Goal: Task Accomplishment & Management: Complete application form

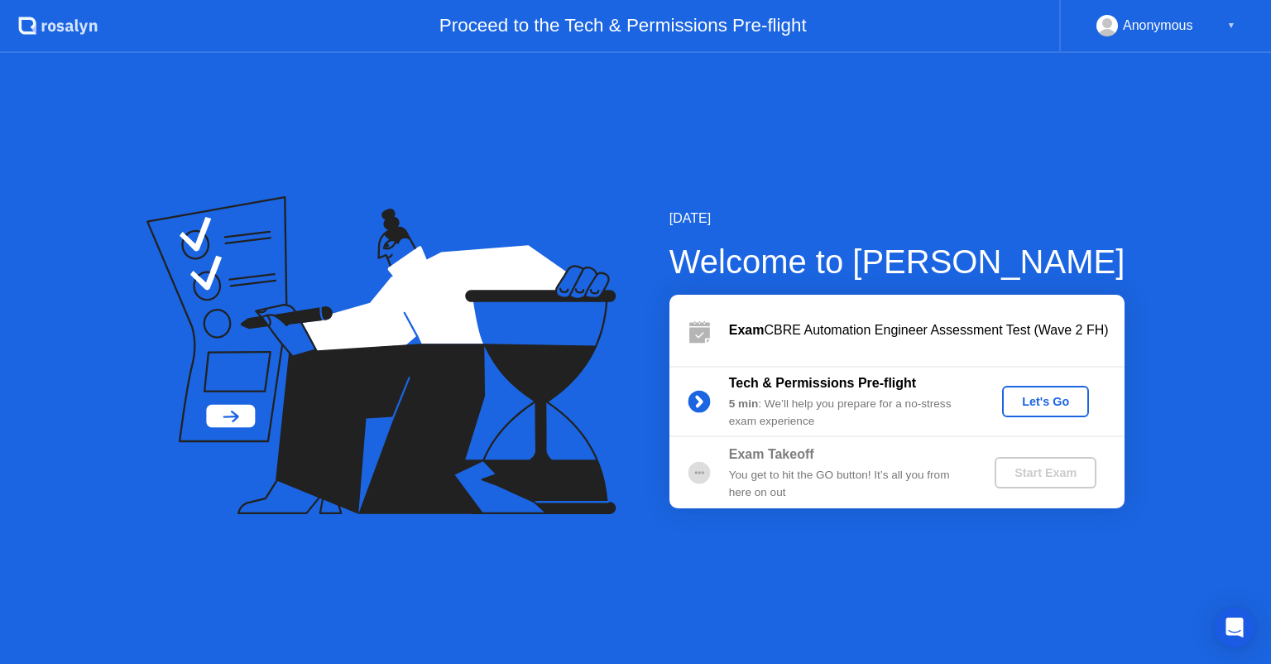
click at [1031, 405] on div "Let's Go" at bounding box center [1046, 401] width 74 height 13
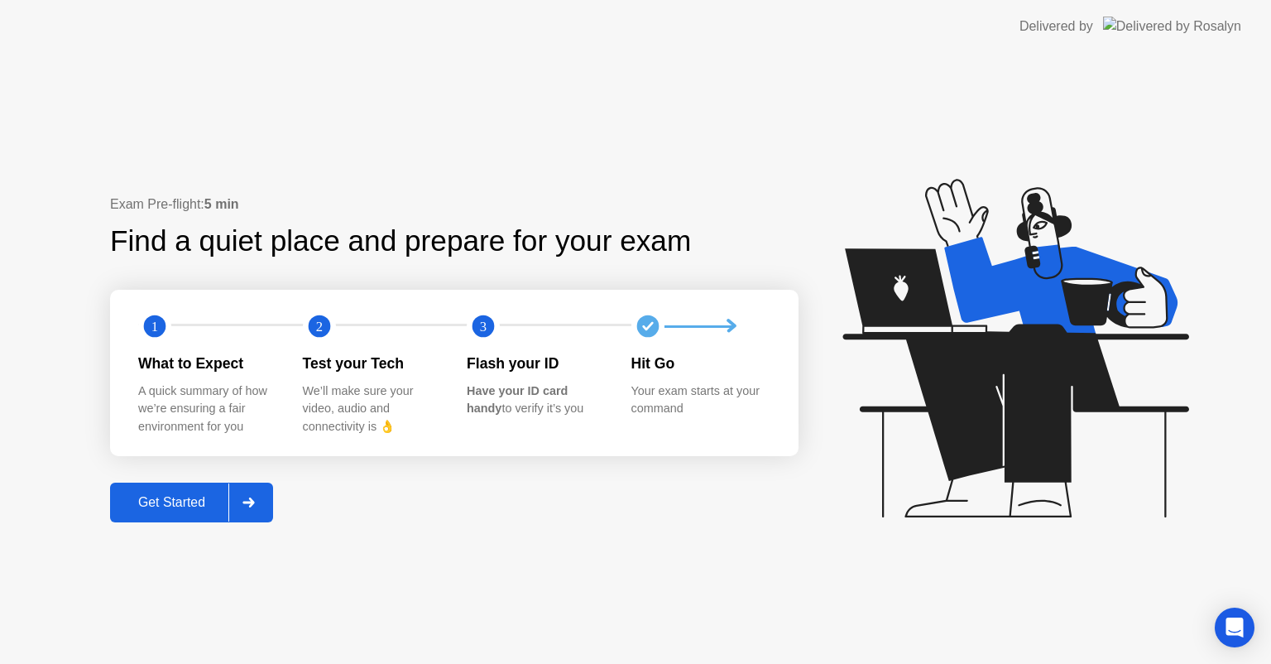
click at [177, 499] on div "Get Started" at bounding box center [171, 502] width 113 height 15
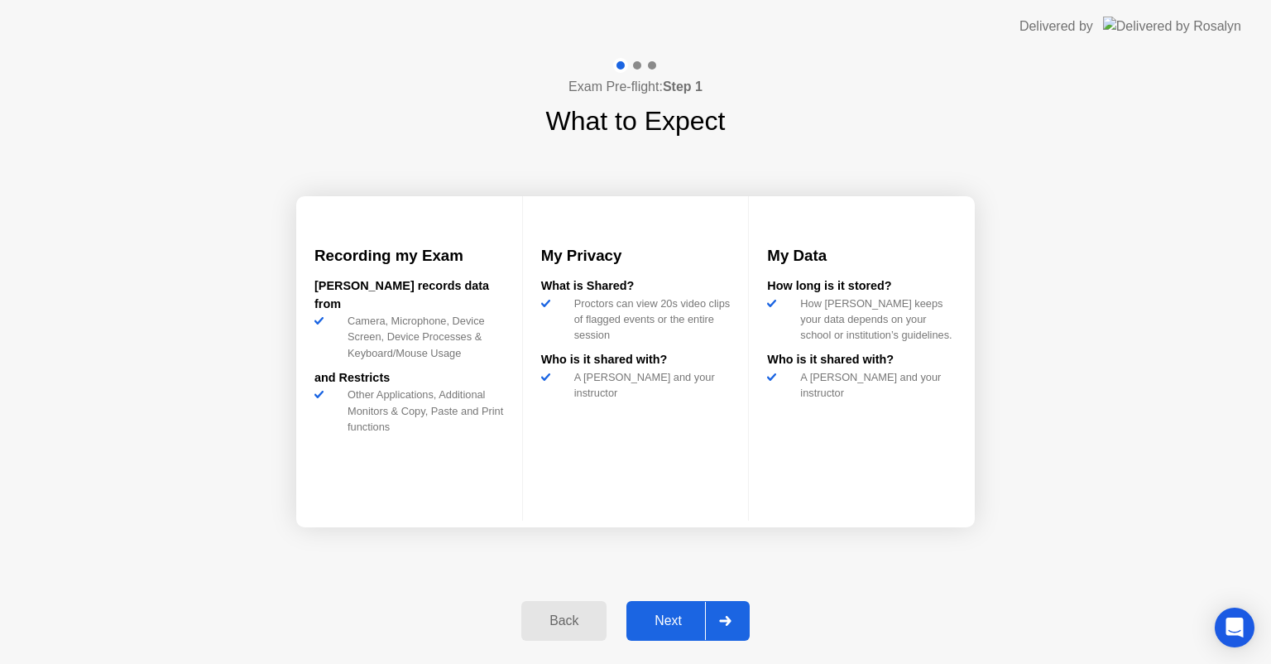
click at [662, 617] on div "Next" at bounding box center [668, 620] width 74 height 15
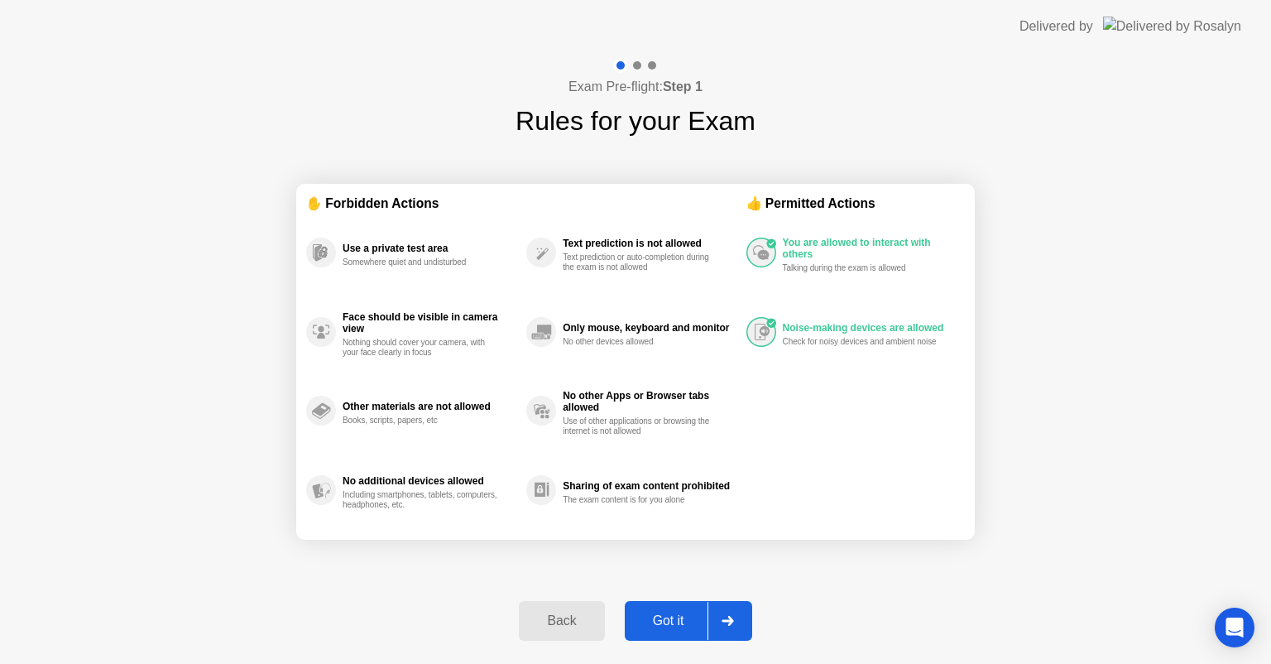
click at [673, 626] on div "Got it" at bounding box center [669, 620] width 78 height 15
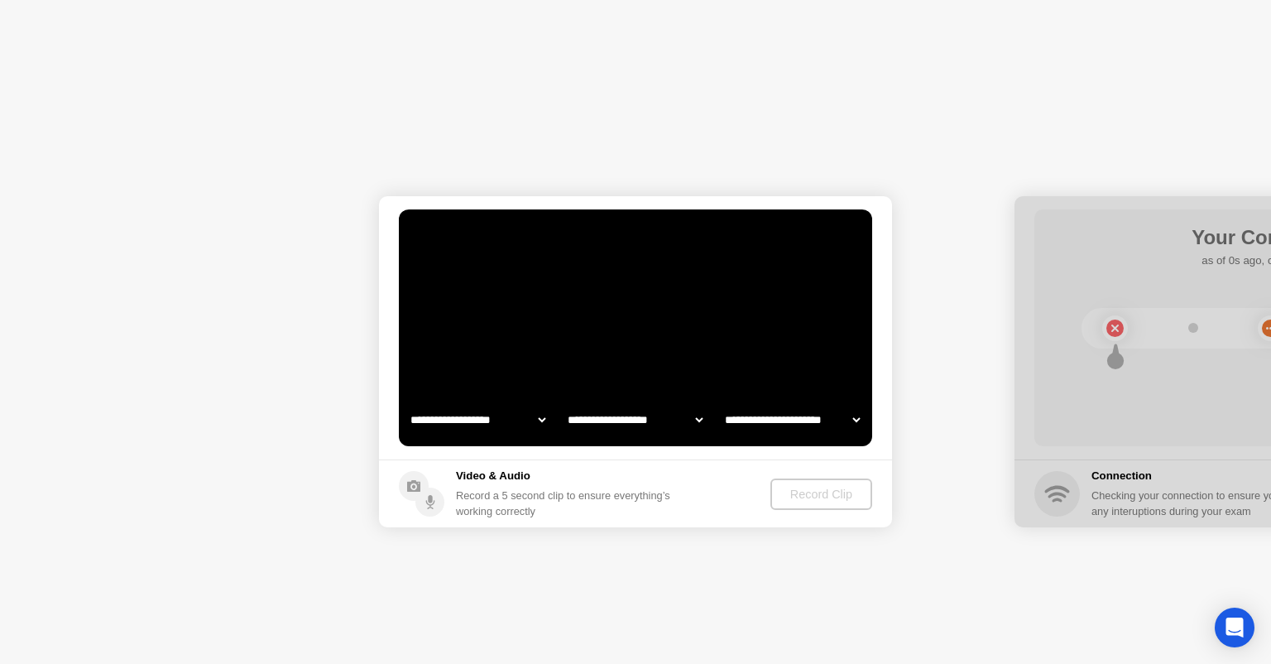
select select "**********"
select select "*******"
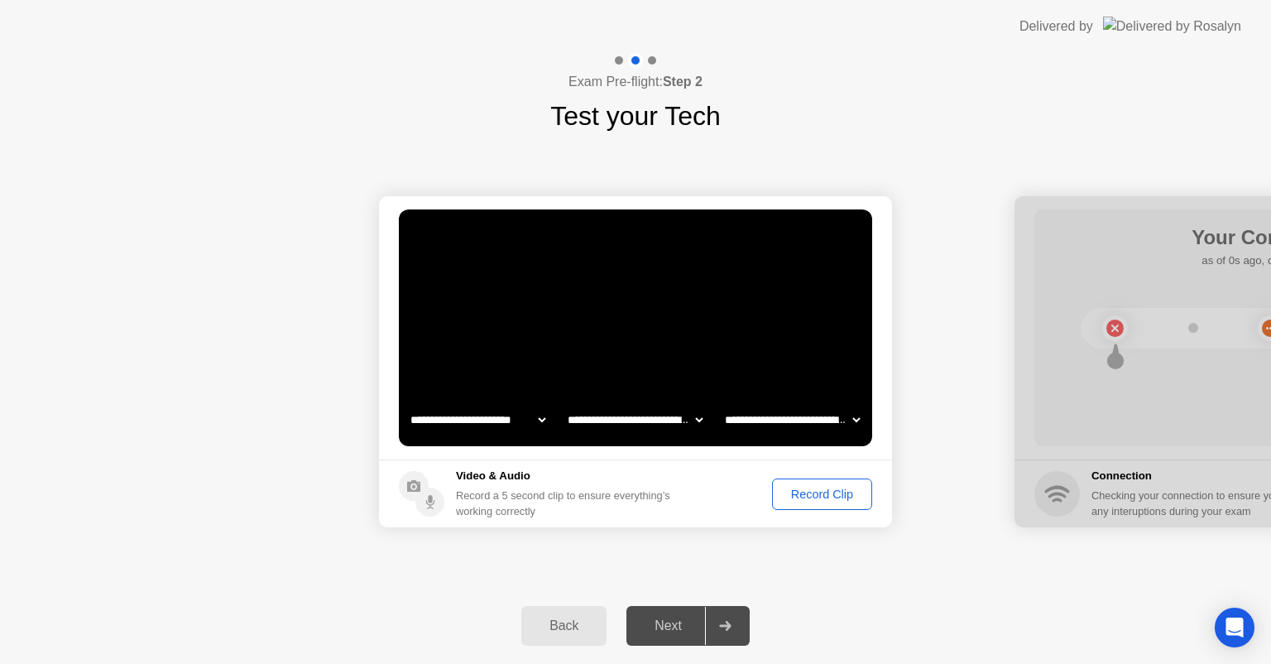
click at [831, 496] on div "Record Clip" at bounding box center [822, 493] width 89 height 13
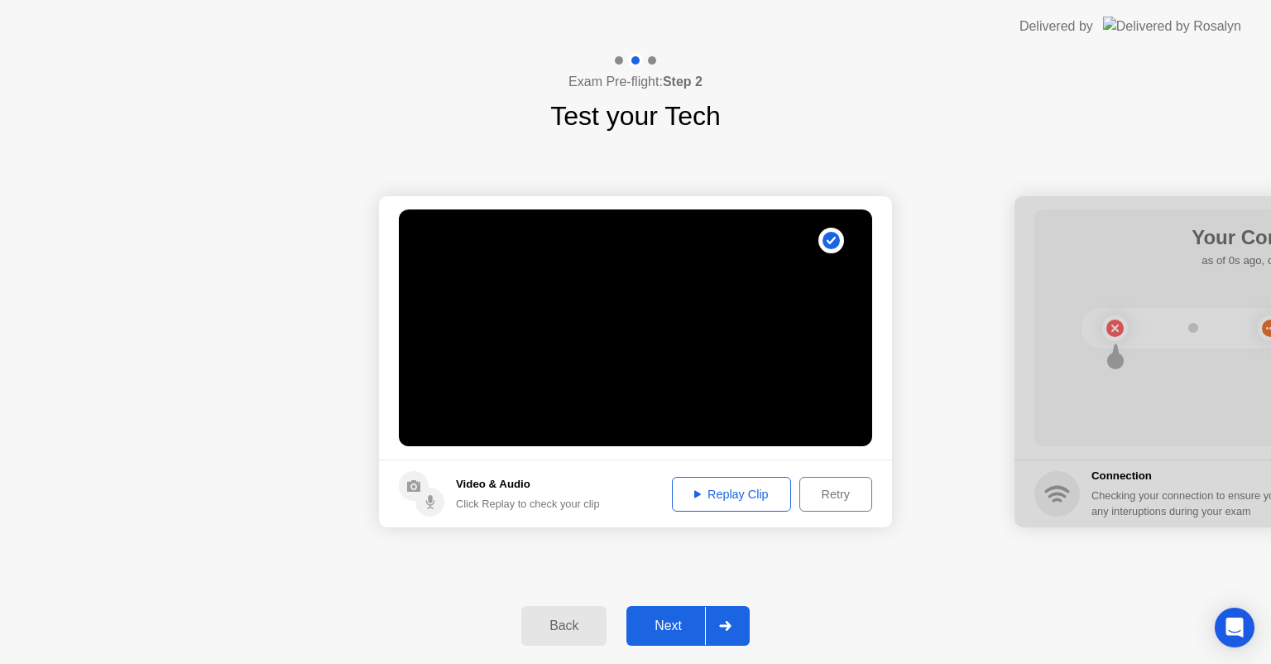
click at [729, 493] on div "Replay Clip" at bounding box center [732, 493] width 108 height 13
click at [679, 629] on div "Next" at bounding box center [668, 625] width 74 height 15
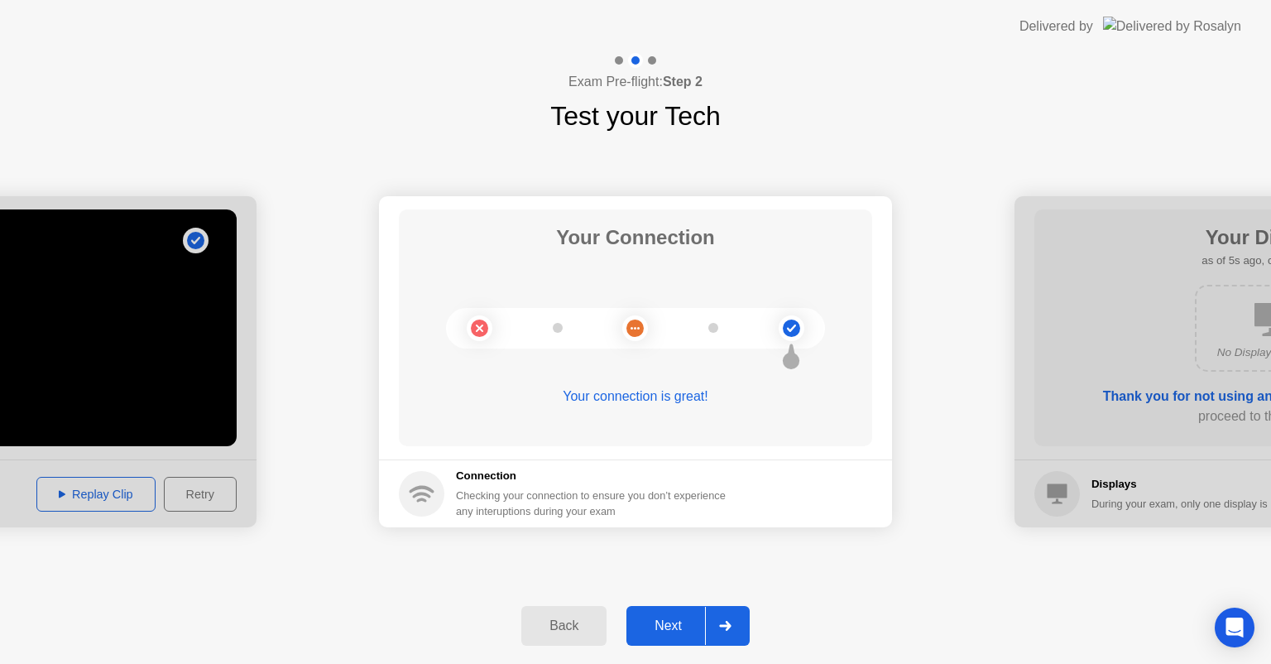
click at [682, 625] on div "Next" at bounding box center [668, 625] width 74 height 15
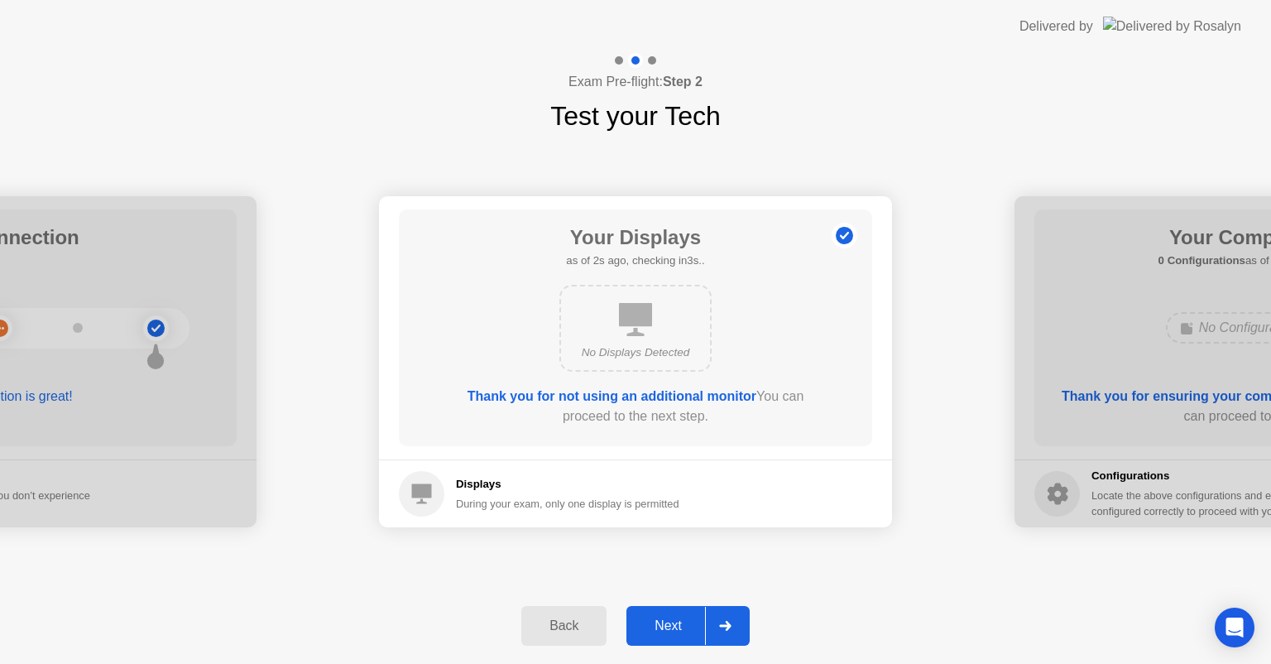
click at [682, 625] on div "Next" at bounding box center [668, 625] width 74 height 15
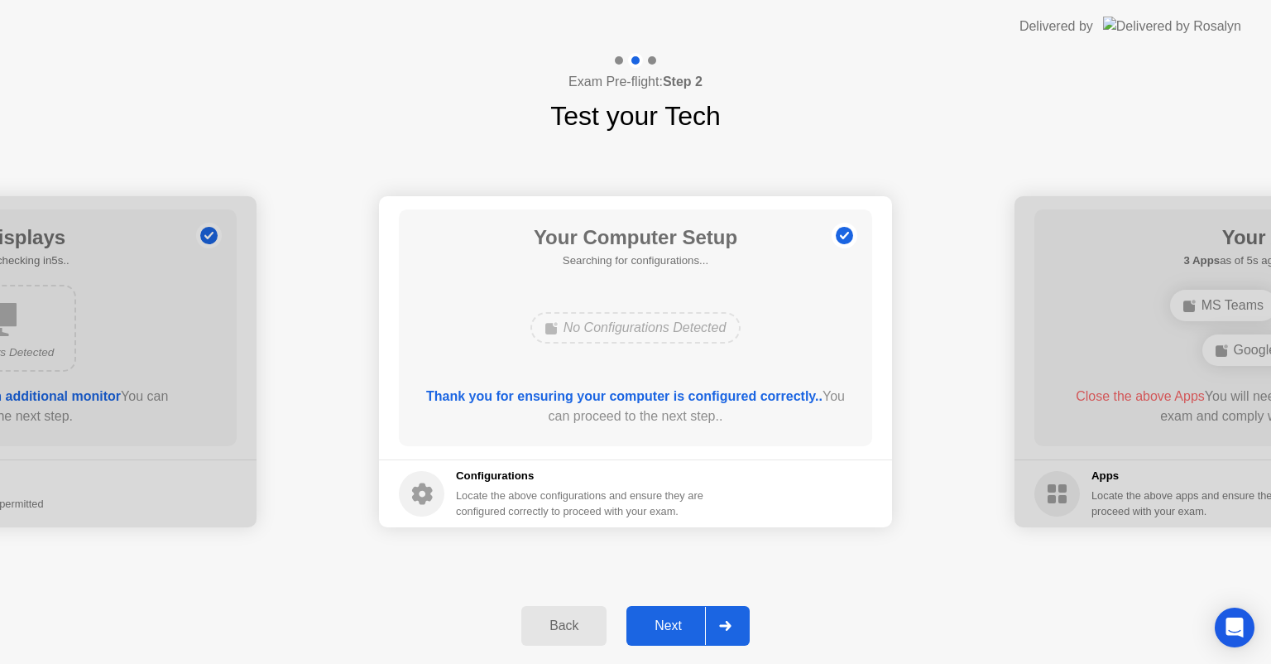
click at [682, 625] on div "Next" at bounding box center [668, 625] width 74 height 15
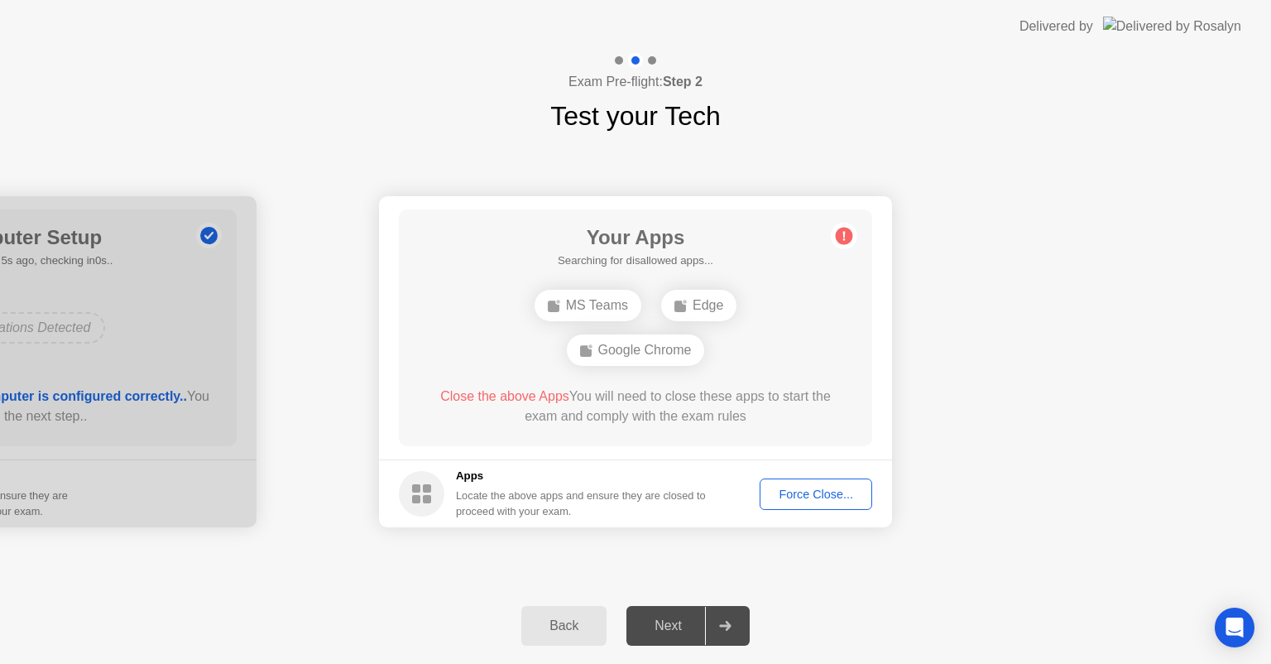
click at [828, 497] on div "Force Close..." at bounding box center [815, 493] width 101 height 13
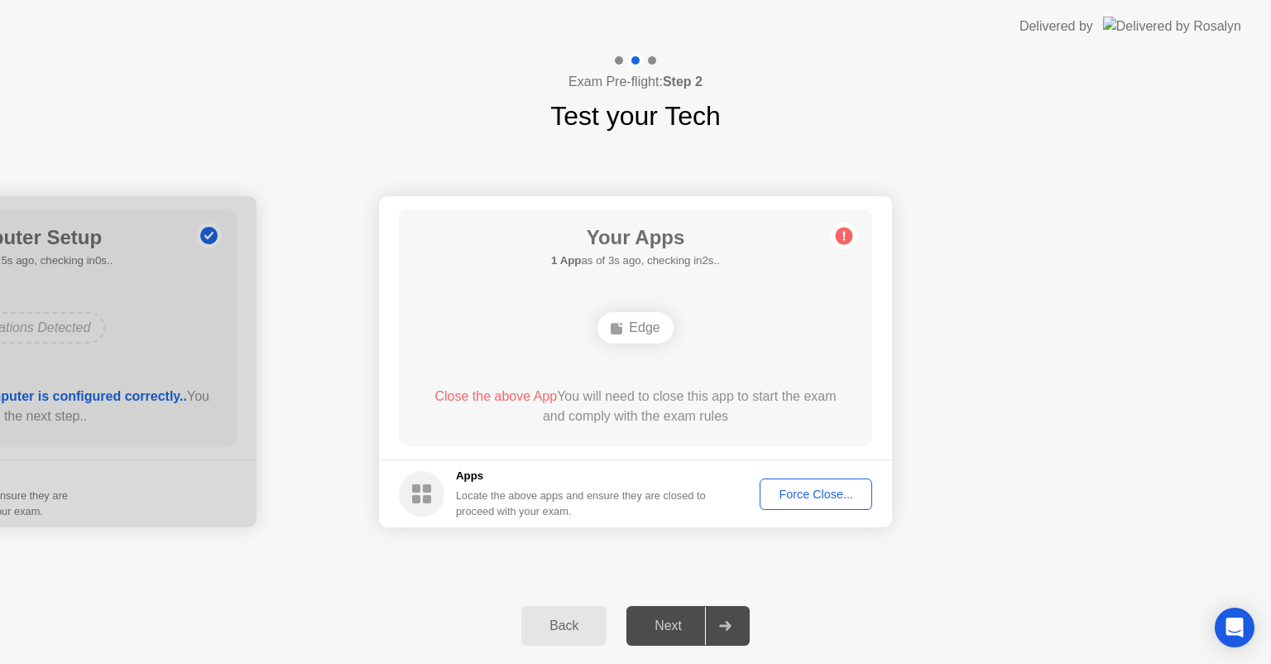
click at [788, 490] on div "Force Close..." at bounding box center [815, 493] width 101 height 13
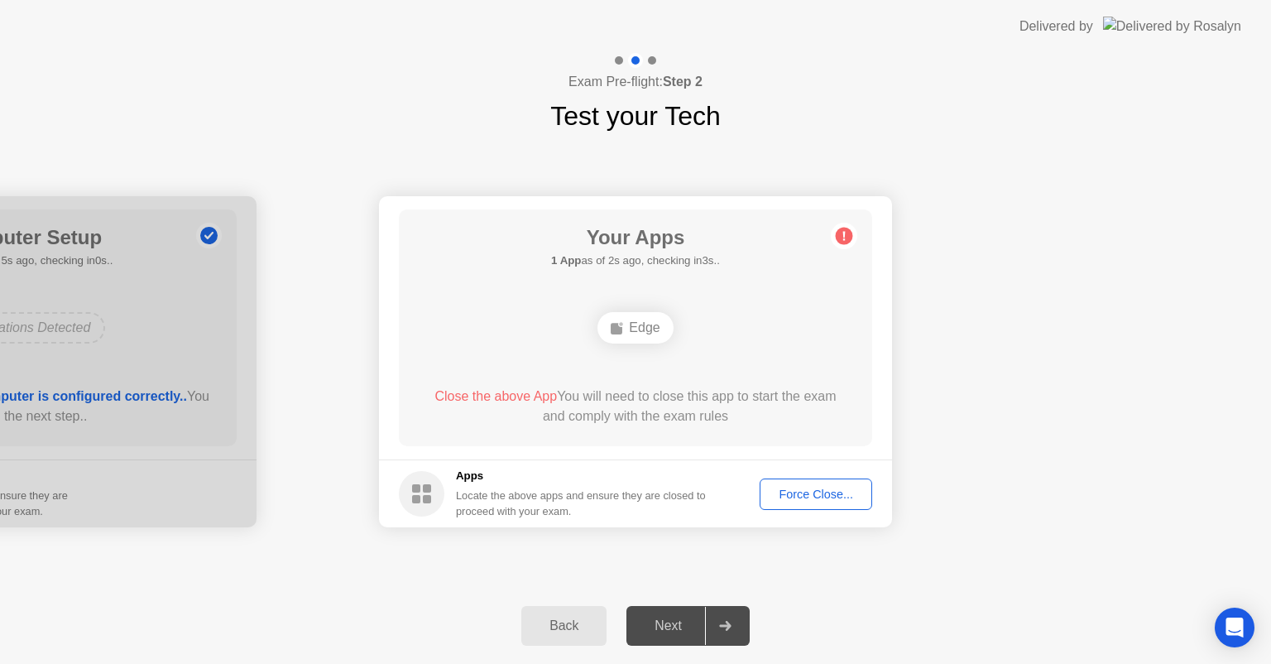
click at [823, 490] on div "Force Close..." at bounding box center [815, 493] width 101 height 13
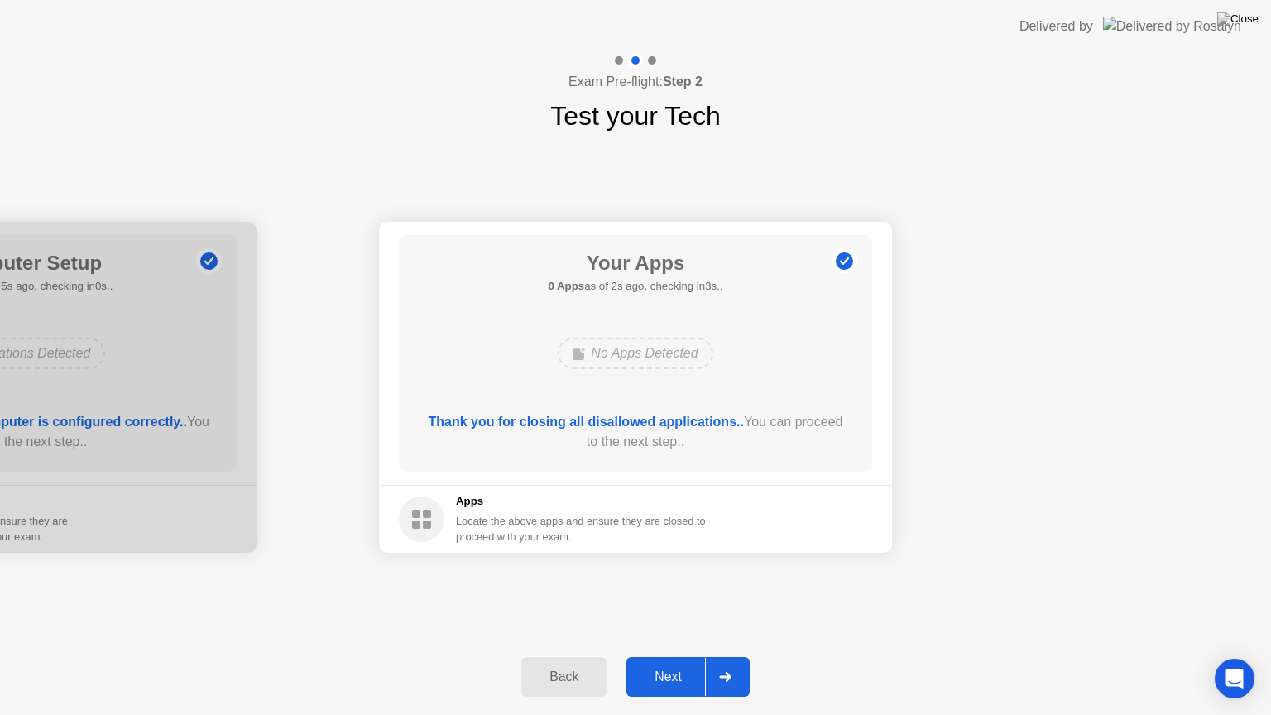
click at [669, 663] on div "Next" at bounding box center [668, 676] width 74 height 15
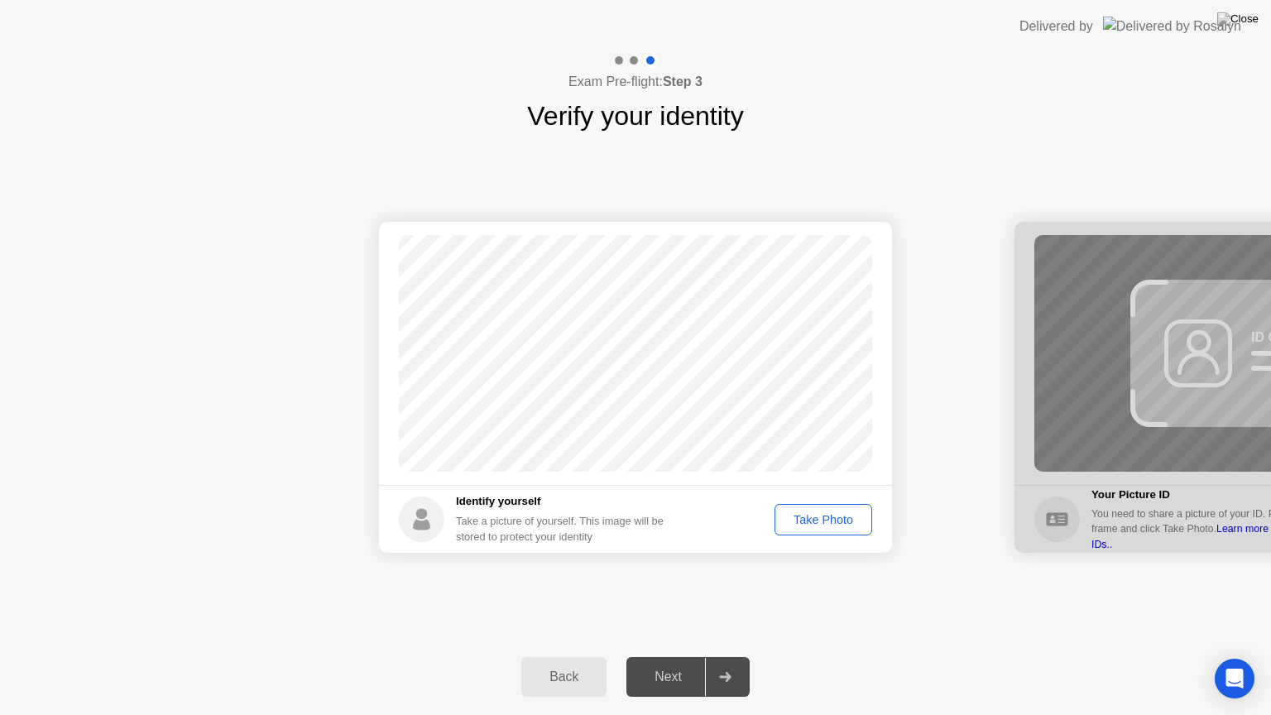
click at [824, 516] on div "Take Photo" at bounding box center [823, 519] width 86 height 13
click at [667, 663] on div "Next" at bounding box center [668, 676] width 74 height 15
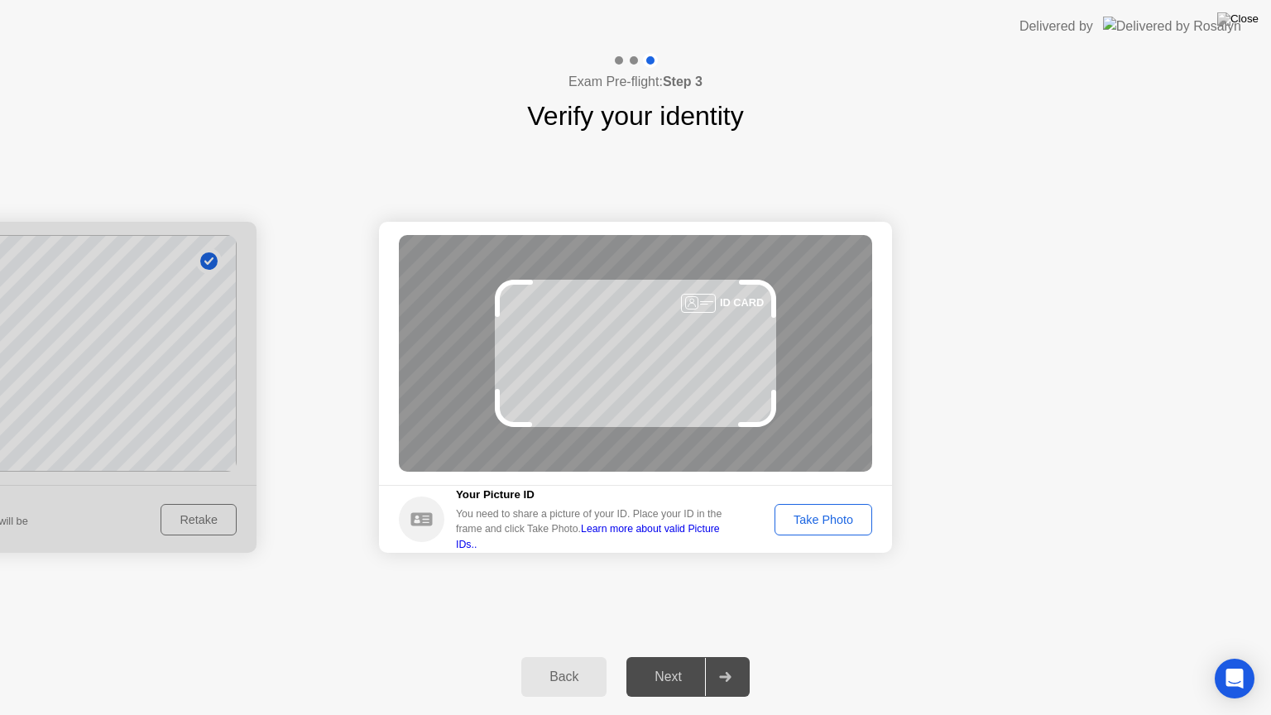
click at [836, 520] on div "Take Photo" at bounding box center [823, 519] width 86 height 13
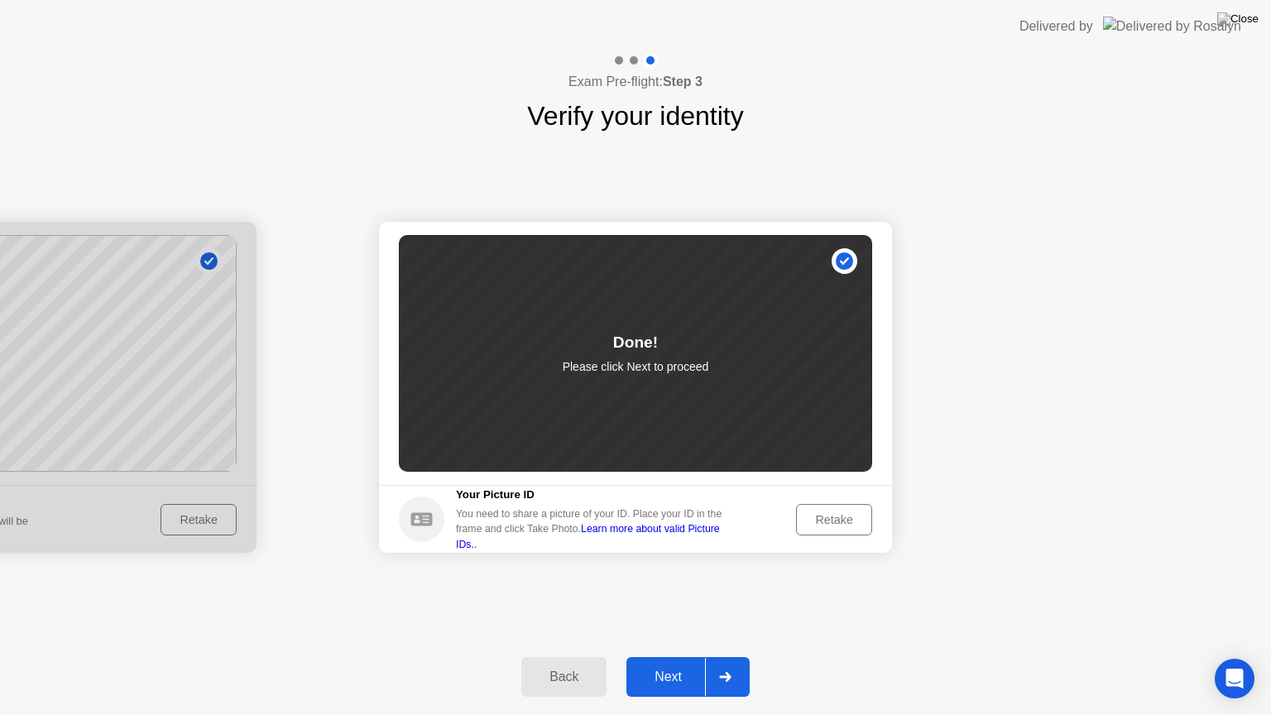
click at [668, 663] on div "Next" at bounding box center [668, 676] width 74 height 15
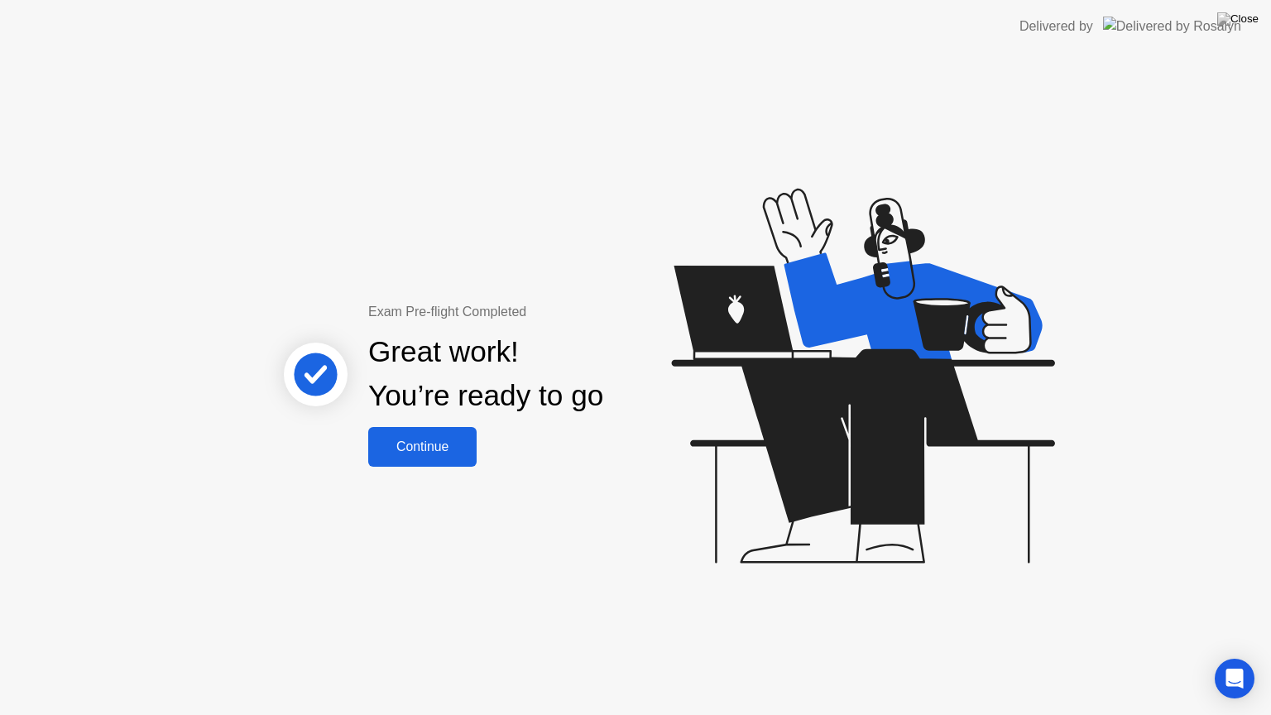
click at [440, 458] on button "Continue" at bounding box center [422, 447] width 108 height 40
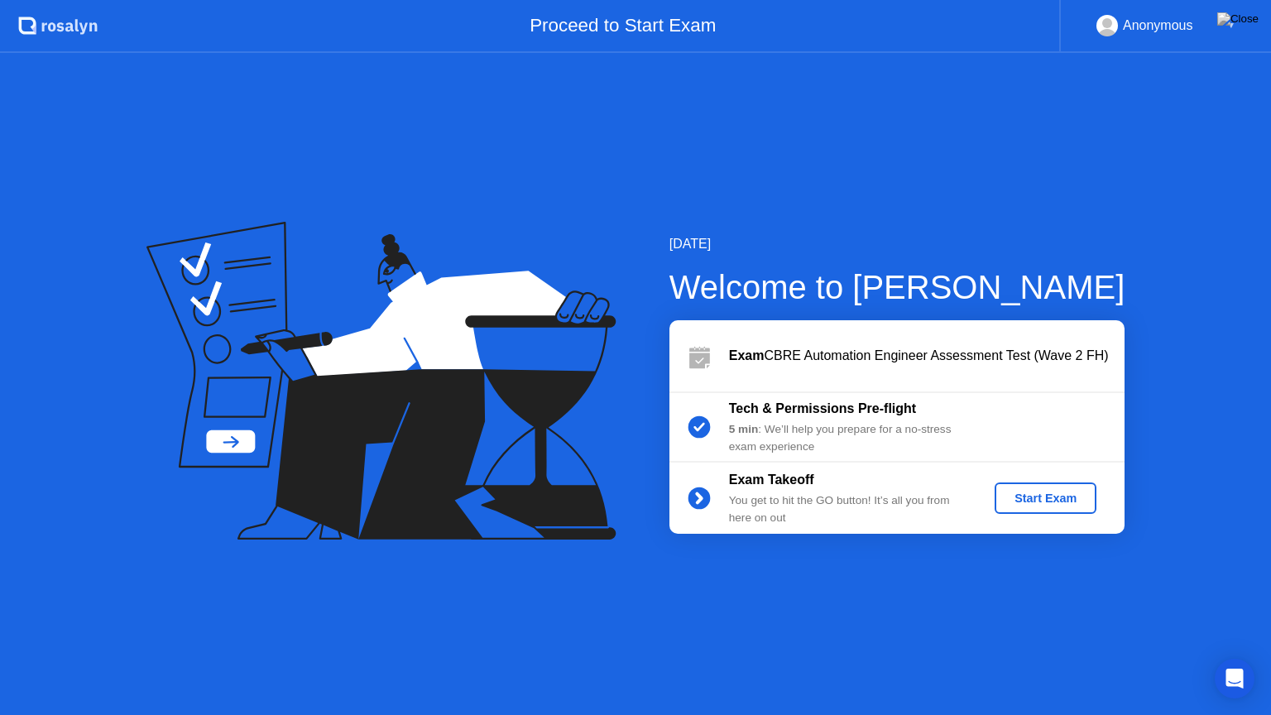
click at [1048, 500] on div "Start Exam" at bounding box center [1045, 498] width 89 height 13
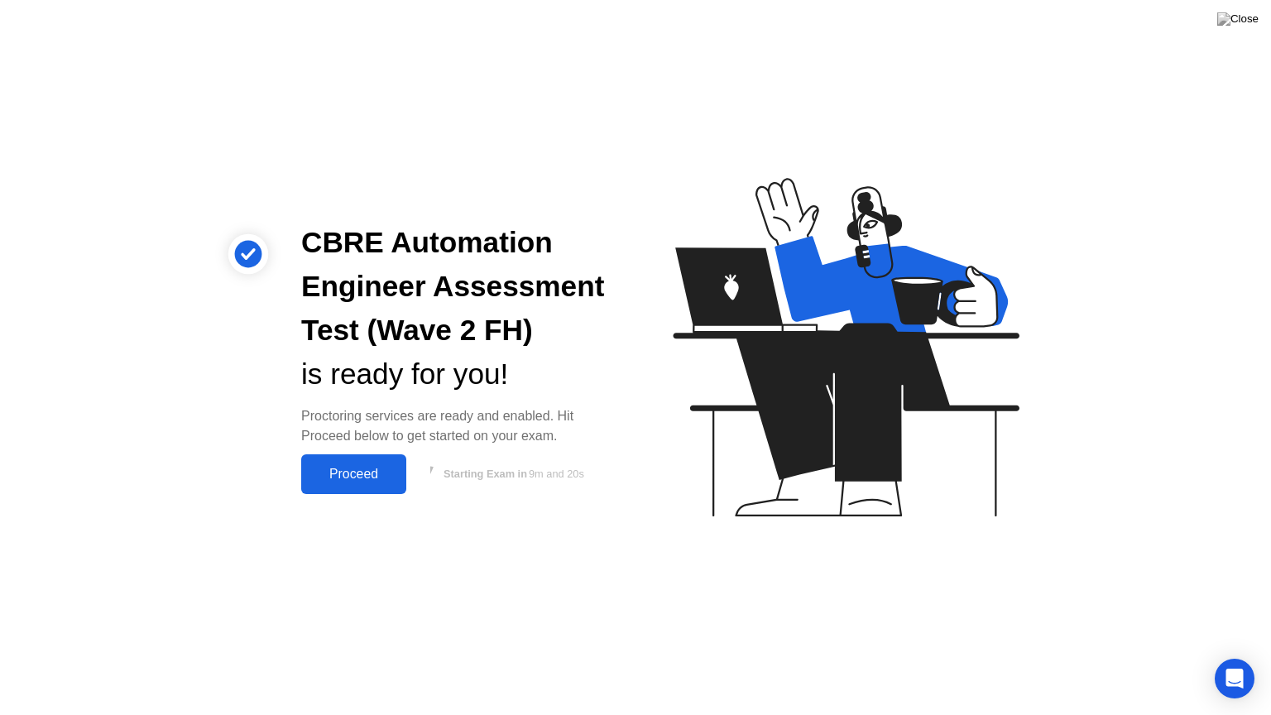
click at [348, 481] on div "Proceed" at bounding box center [353, 474] width 95 height 15
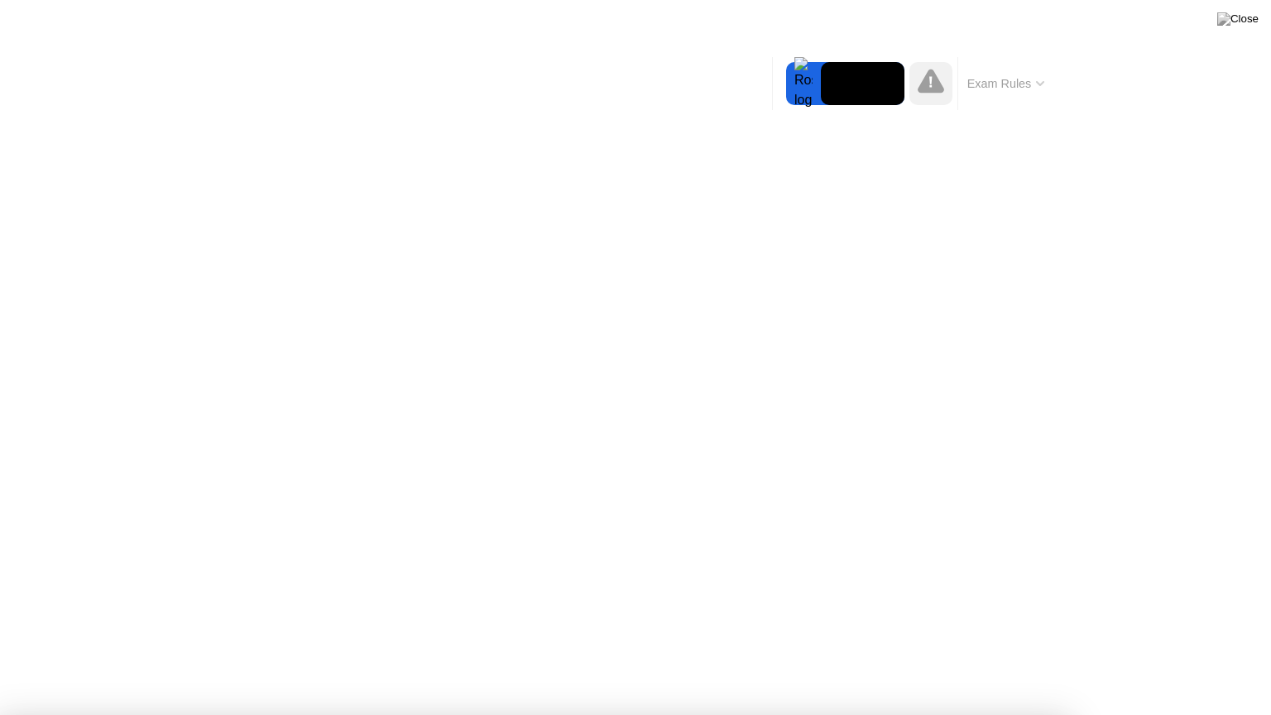
click at [1039, 79] on button "Exam Rules" at bounding box center [1006, 83] width 88 height 15
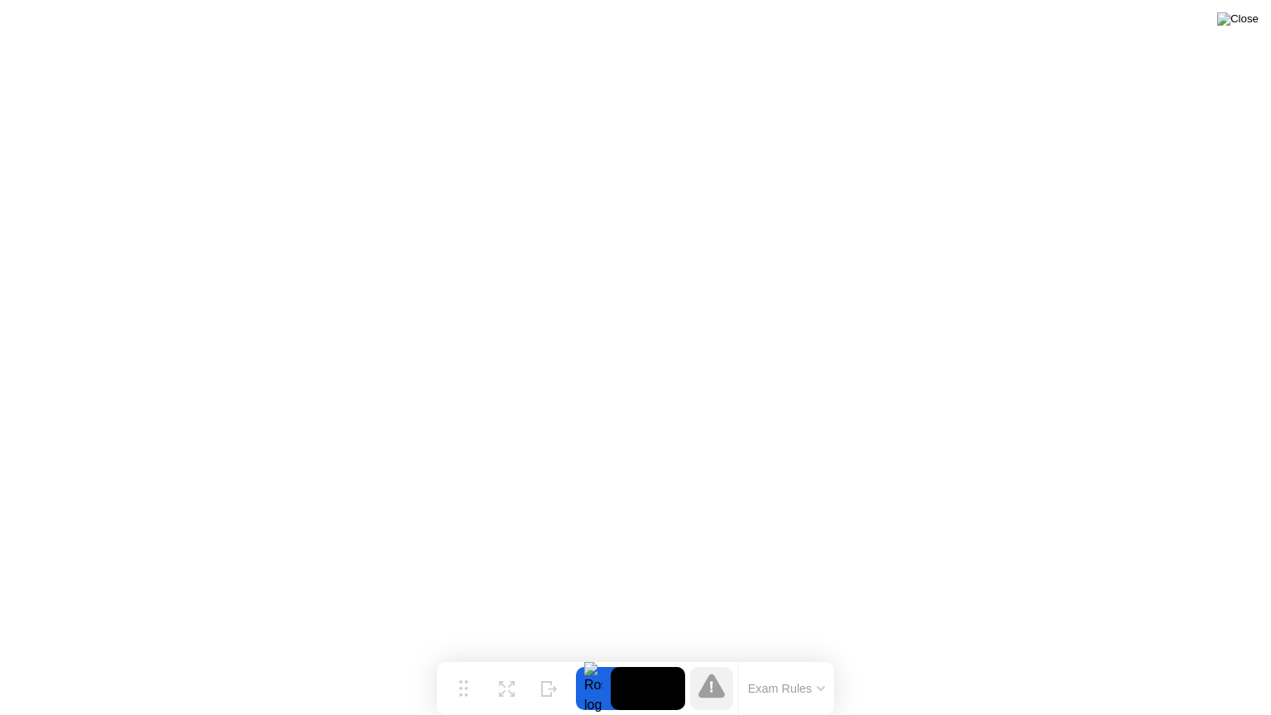
click at [1247, 23] on img at bounding box center [1237, 18] width 41 height 13
